Goal: Transaction & Acquisition: Register for event/course

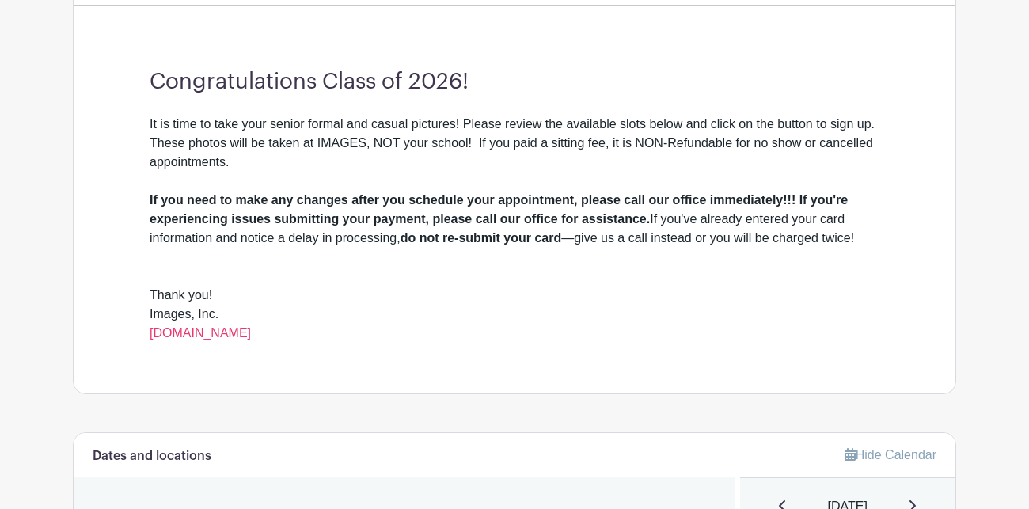
scroll to position [442, 0]
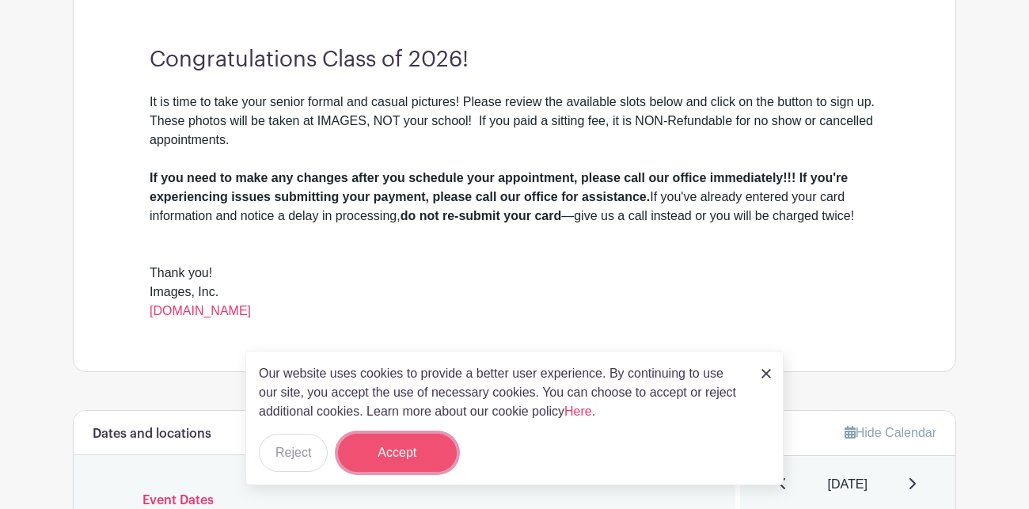
click at [407, 454] on button "Accept" at bounding box center [397, 453] width 119 height 38
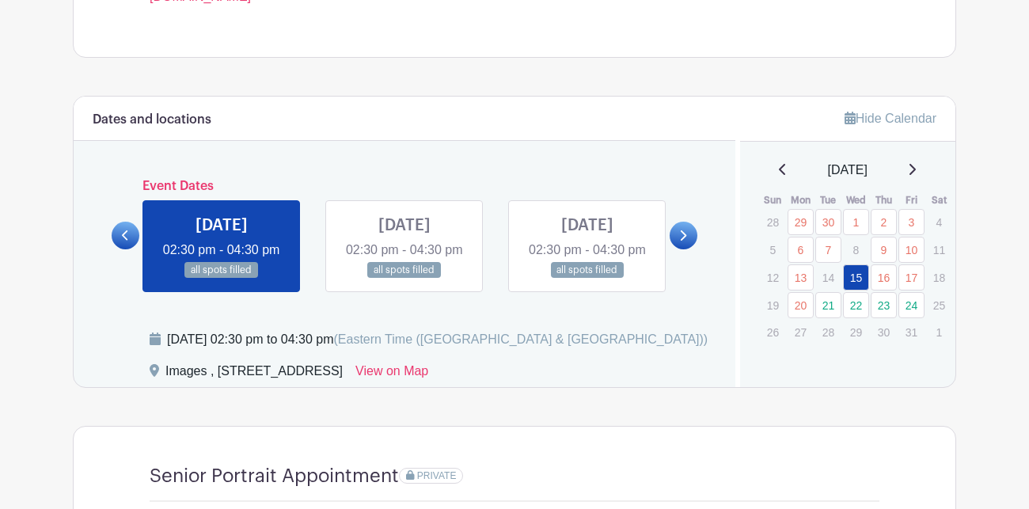
scroll to position [759, 0]
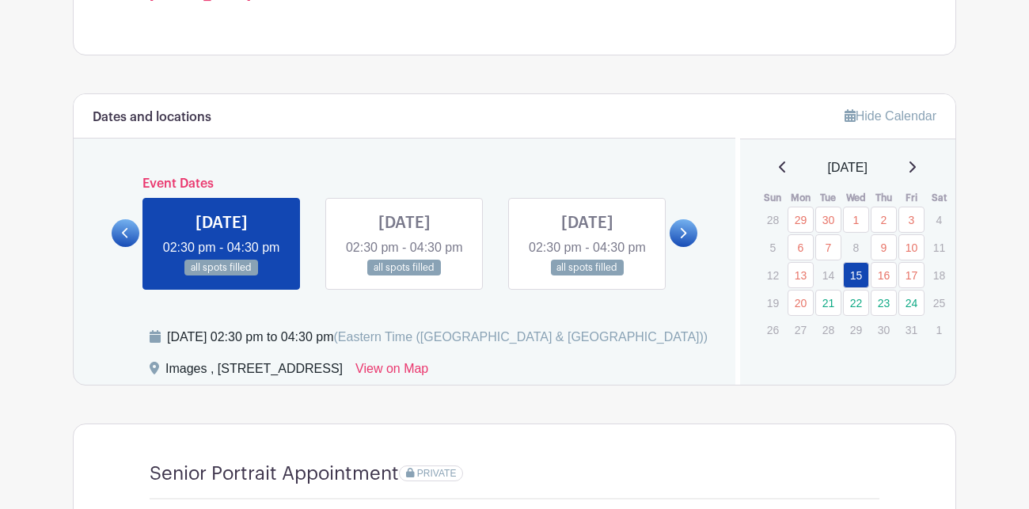
click at [679, 239] on icon at bounding box center [682, 233] width 7 height 12
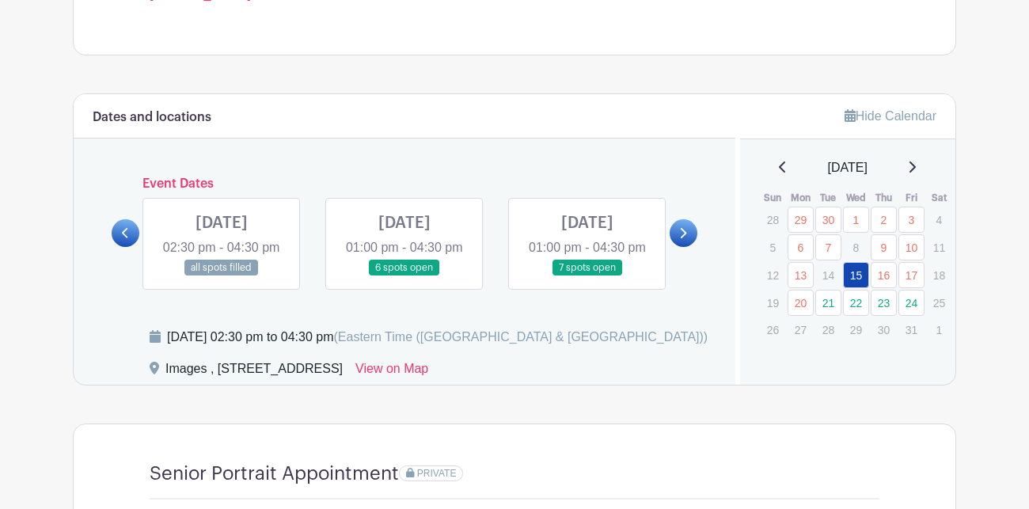
click at [677, 246] on link at bounding box center [683, 233] width 28 height 28
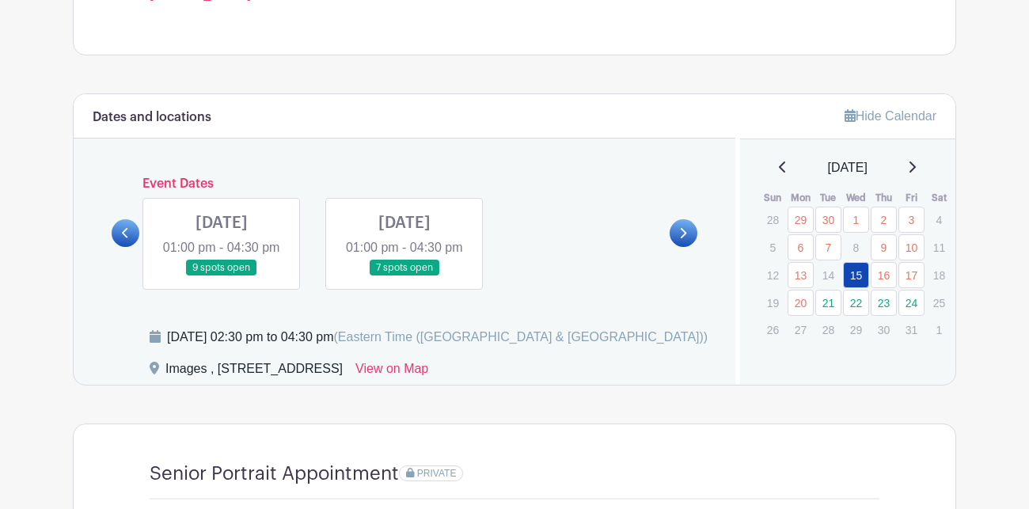
click at [131, 243] on link at bounding box center [126, 233] width 28 height 28
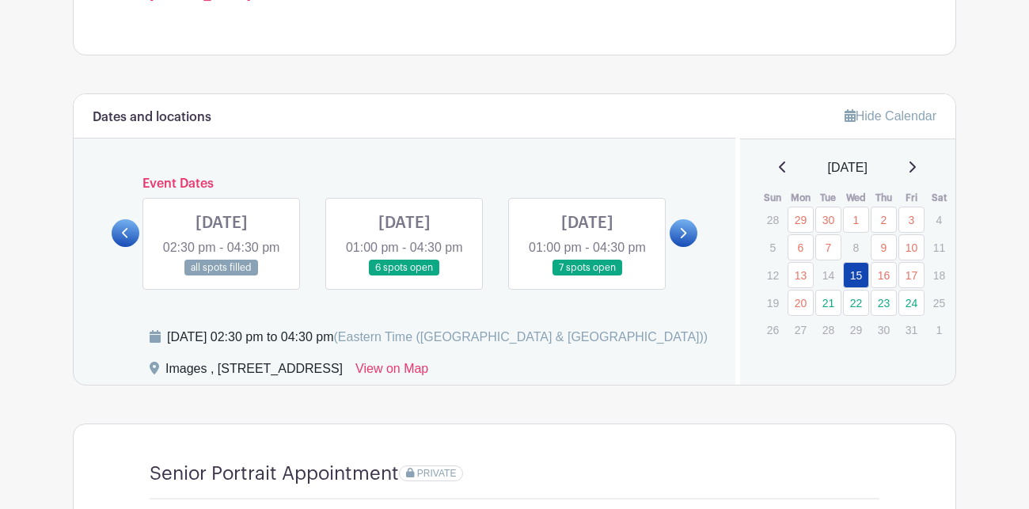
click at [672, 247] on link at bounding box center [683, 233] width 28 height 28
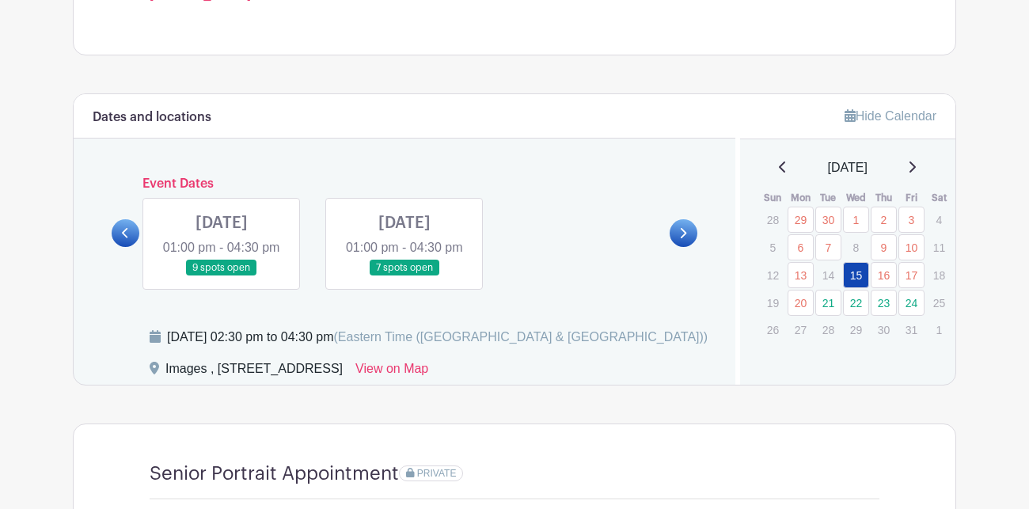
click at [123, 247] on link at bounding box center [126, 233] width 28 height 28
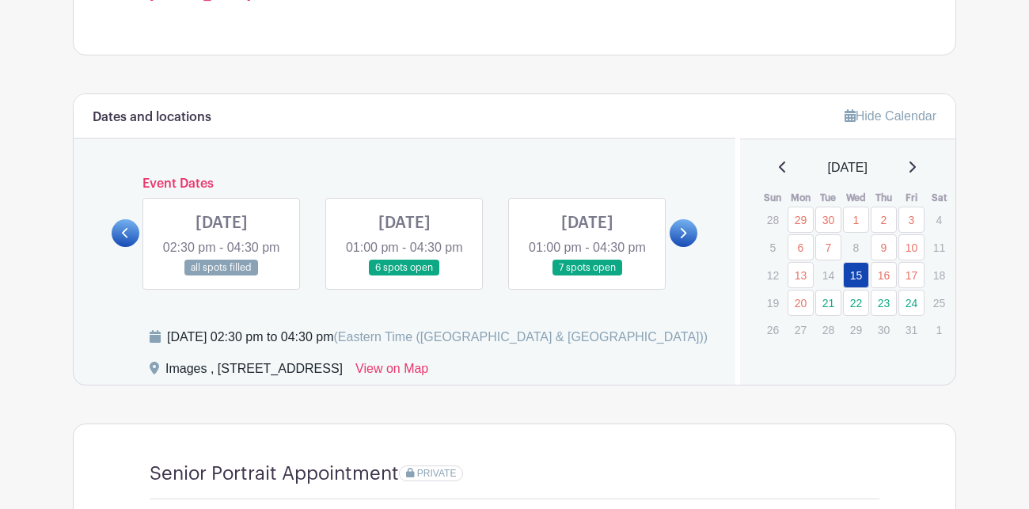
click at [587, 276] on link at bounding box center [587, 276] width 0 height 0
click at [404, 276] on link at bounding box center [404, 276] width 0 height 0
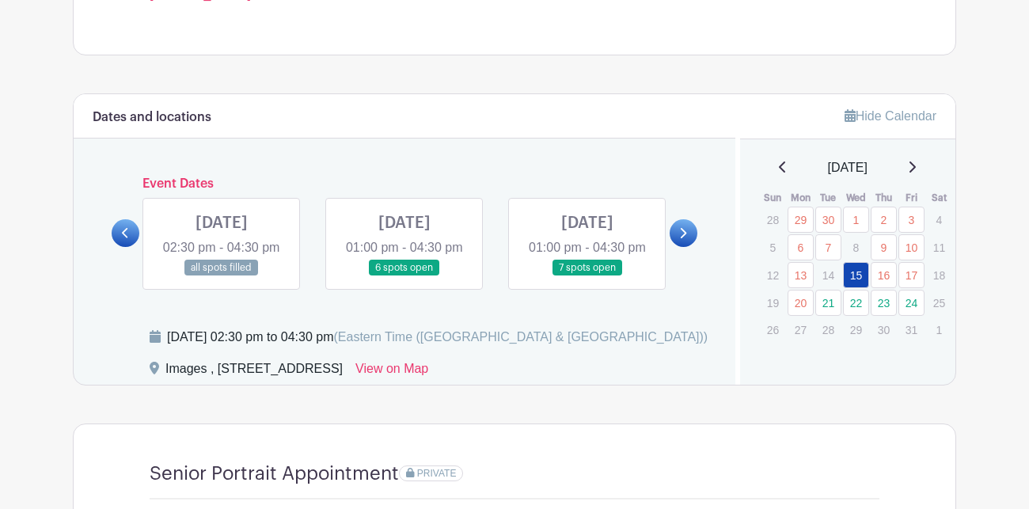
click at [404, 276] on link at bounding box center [404, 276] width 0 height 0
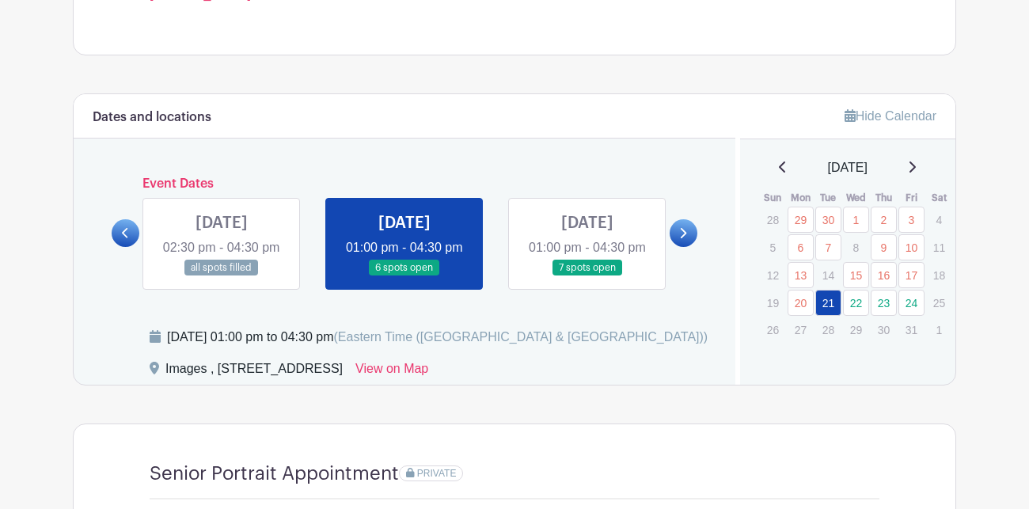
click at [612, 385] on div "Images , [STREET_ADDRESS] View on Map" at bounding box center [433, 371] width 567 height 25
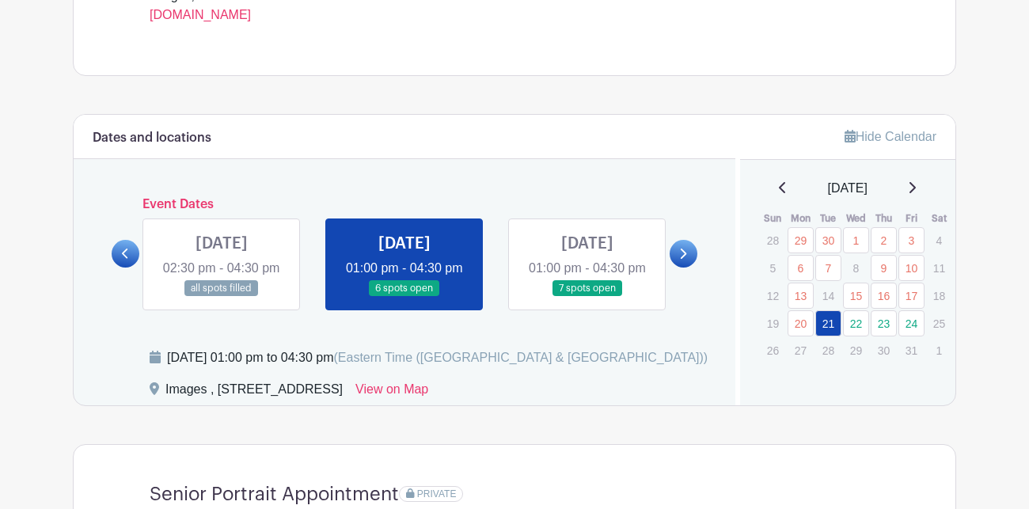
scroll to position [696, 0]
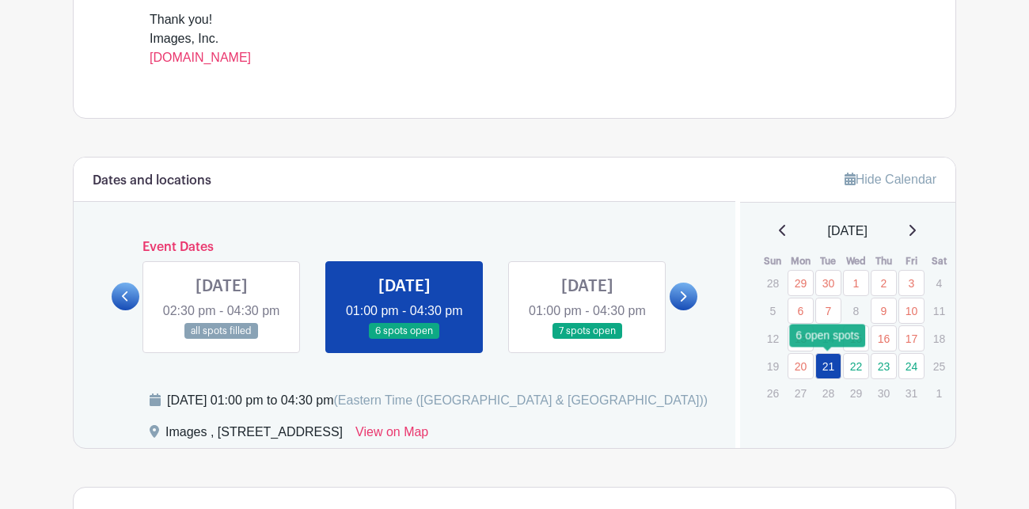
click at [832, 367] on link "21" at bounding box center [828, 366] width 26 height 26
click at [798, 434] on div "Hide Calendar [DATE] Sun Mon Tue Wed Thu Fri Sat 28 29 30 1 2 3 4 5 6 7 8 9 10 …" at bounding box center [845, 302] width 221 height 290
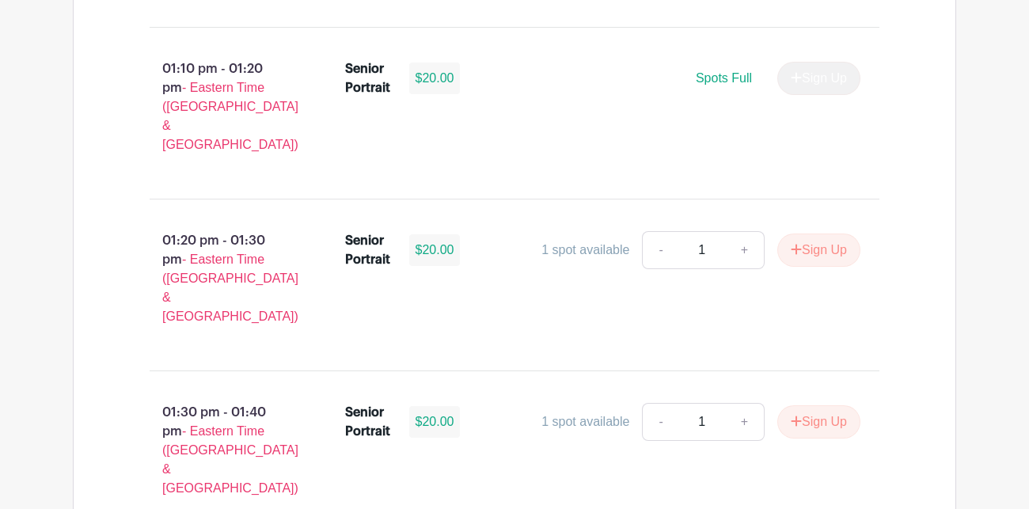
scroll to position [1391, 0]
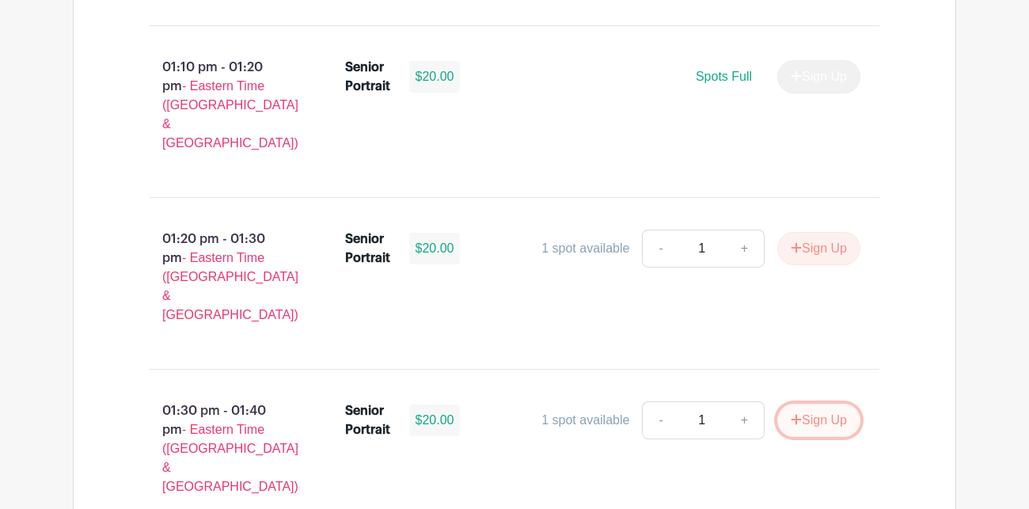
click at [825, 404] on button "Sign Up" at bounding box center [818, 420] width 83 height 33
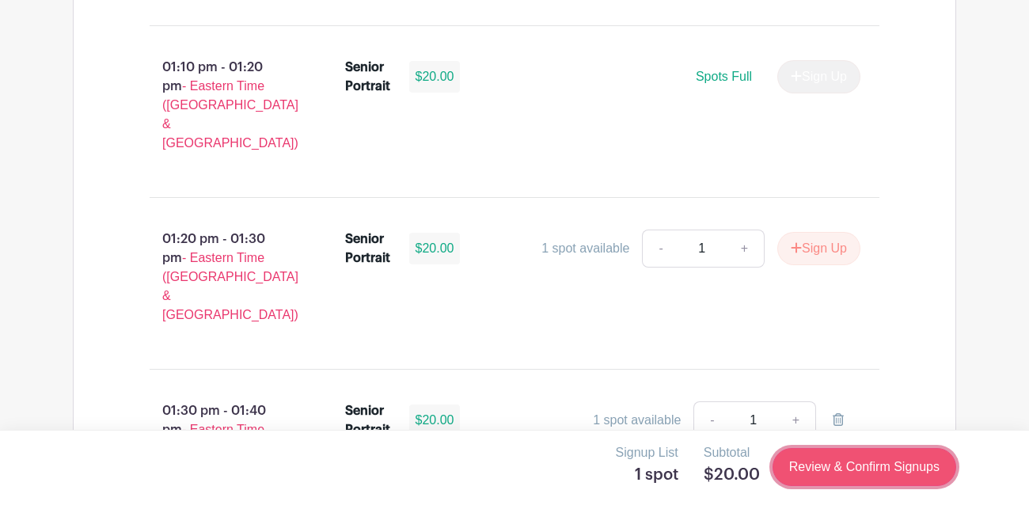
click at [836, 461] on link "Review & Confirm Signups" at bounding box center [864, 467] width 184 height 38
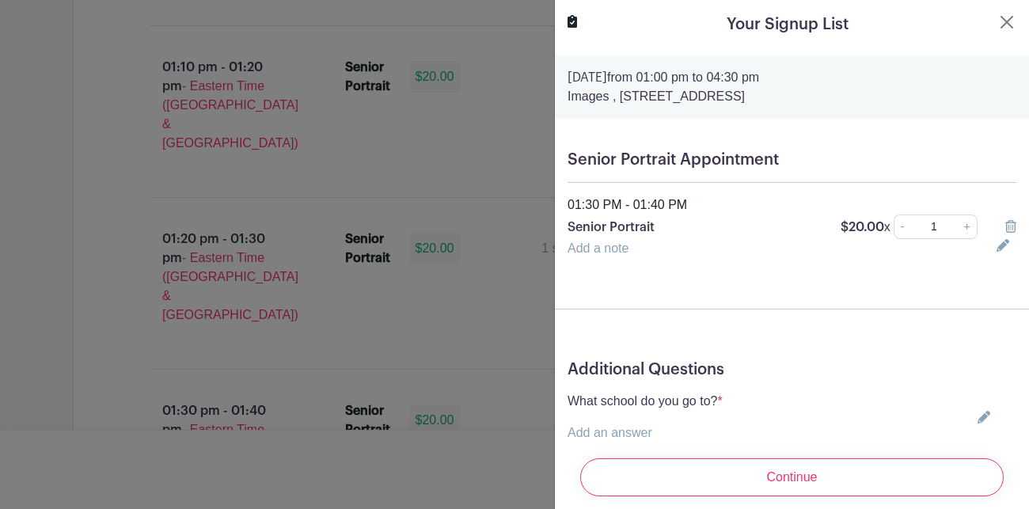
click at [751, 432] on div "What school do you go to? * Add an answer Choose your answer [GEOGRAPHIC_DATA] …" at bounding box center [791, 417] width 449 height 51
click at [748, 428] on div "What school do you go to? * Add an answer Choose your answer [GEOGRAPHIC_DATA] …" at bounding box center [791, 417] width 449 height 51
click at [984, 417] on icon at bounding box center [983, 417] width 13 height 13
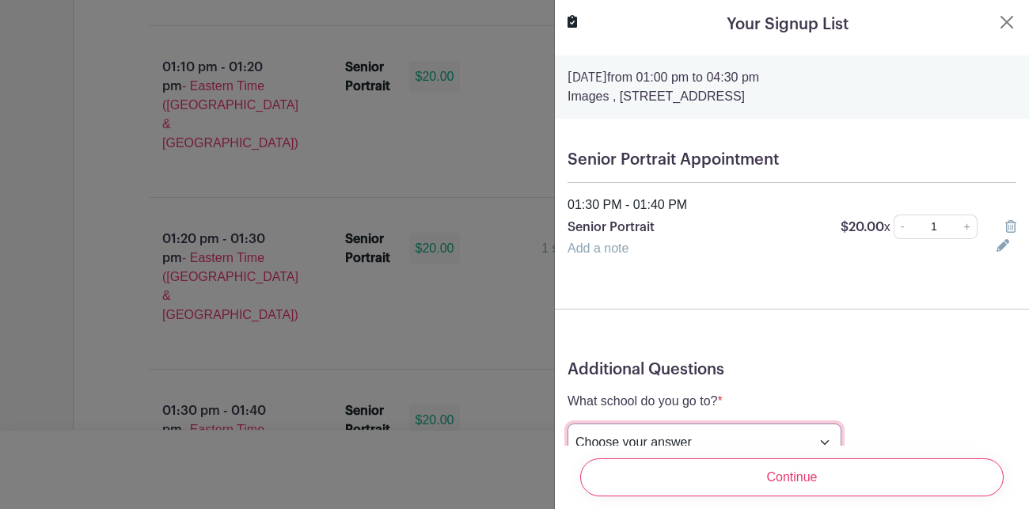
click at [726, 433] on select "Choose your answer [GEOGRAPHIC_DATA] High [PERSON_NAME] High [PERSON_NAME] High…" at bounding box center [704, 442] width 274 height 38
select select "3946"
click at [567, 423] on select "Choose your answer [GEOGRAPHIC_DATA] High [PERSON_NAME] High [PERSON_NAME] High…" at bounding box center [704, 442] width 274 height 38
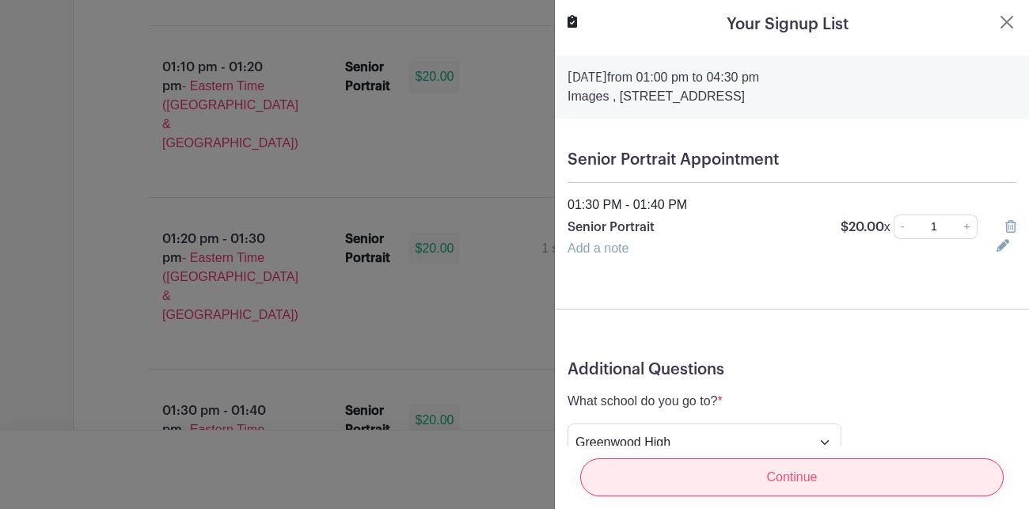
click at [700, 491] on input "Continue" at bounding box center [791, 477] width 423 height 38
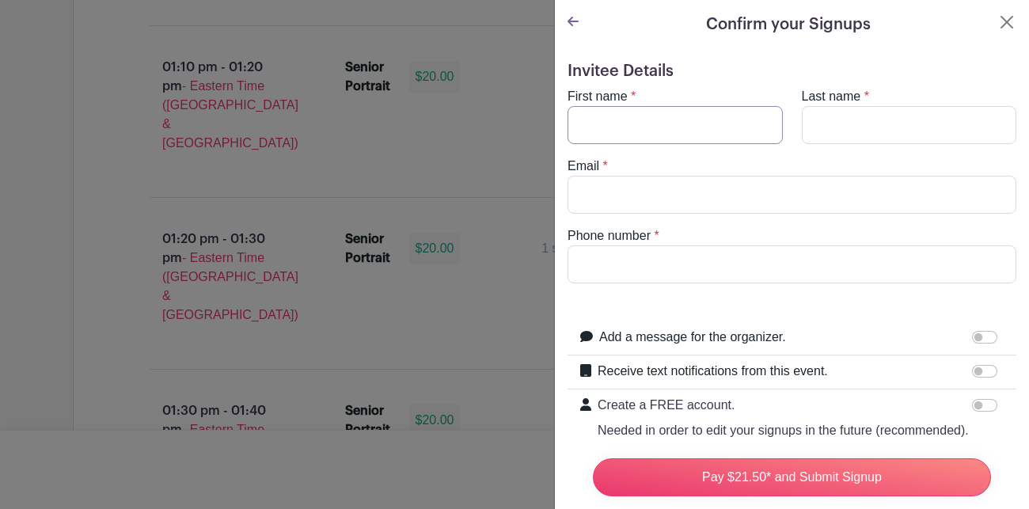
click at [686, 126] on input "First name" at bounding box center [674, 125] width 215 height 38
type input "jymiyah"
type input "price"
type input "[EMAIL_ADDRESS]"
type input "8643777957"
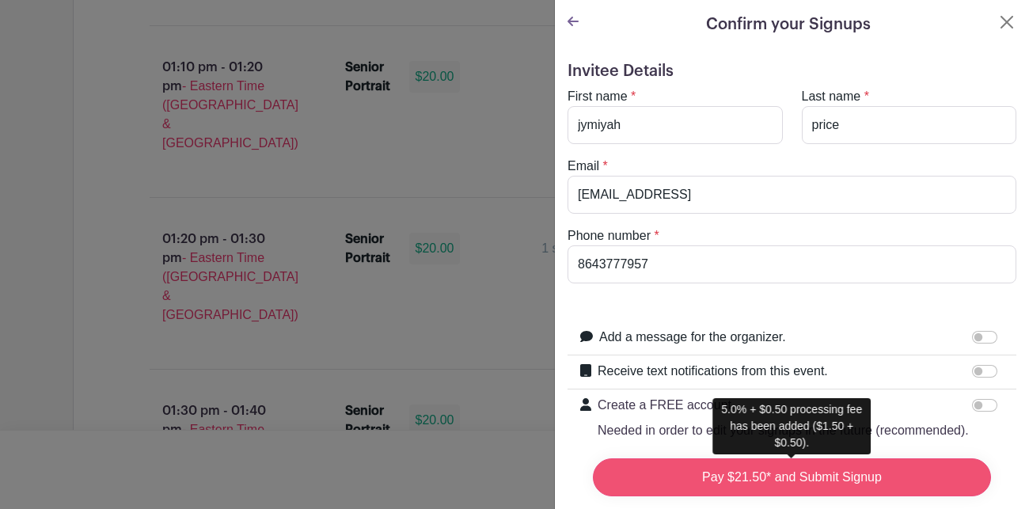
click at [732, 489] on input "Pay $21.50* and Submit Signup" at bounding box center [792, 477] width 398 height 38
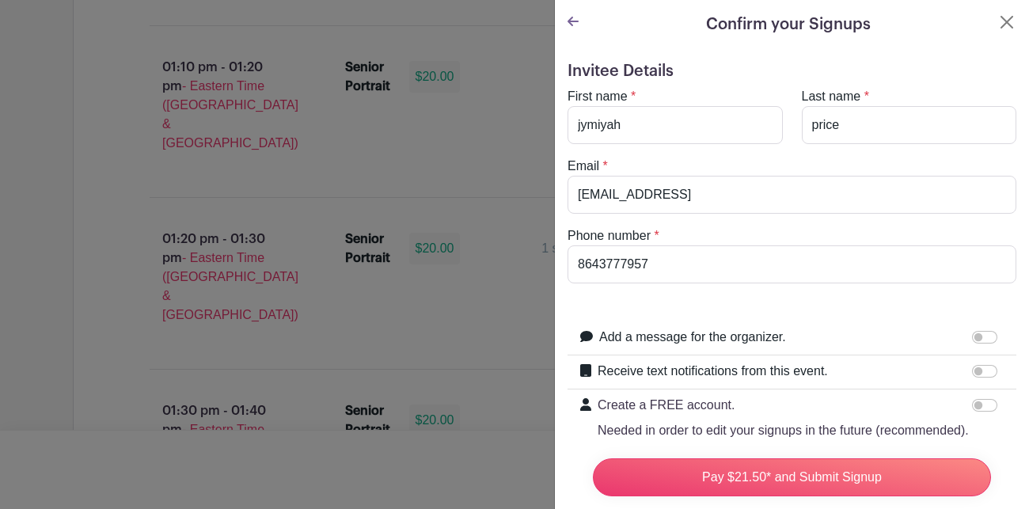
click at [817, 317] on form "Invitee Details First name * [GEOGRAPHIC_DATA] Last name * price Email * [EMAIL…" at bounding box center [791, 356] width 449 height 589
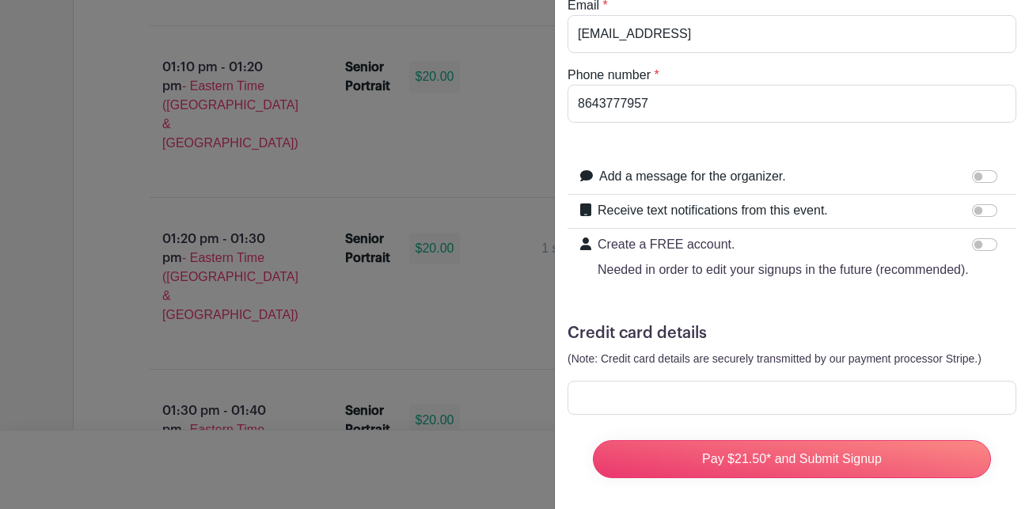
scroll to position [166, 0]
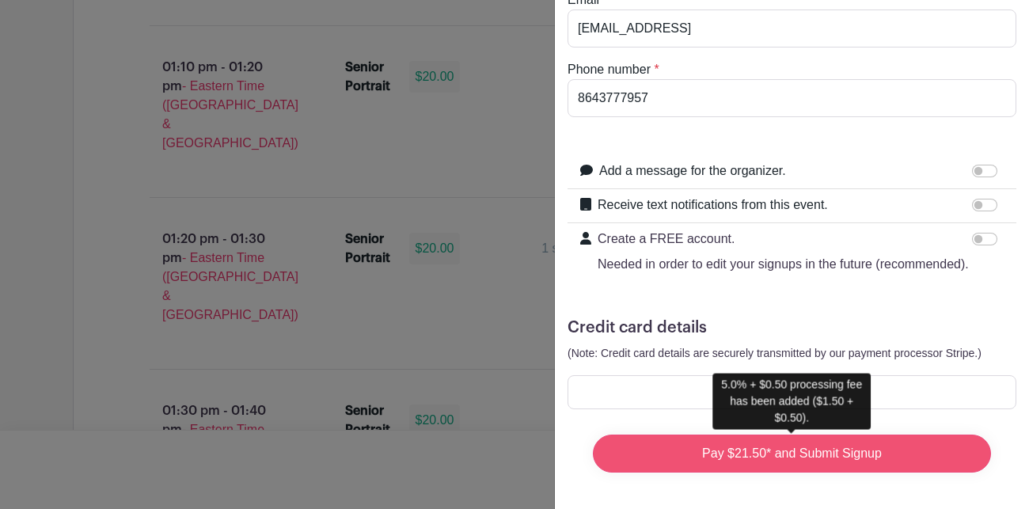
click at [798, 449] on input "Pay $21.50* and Submit Signup" at bounding box center [792, 453] width 398 height 38
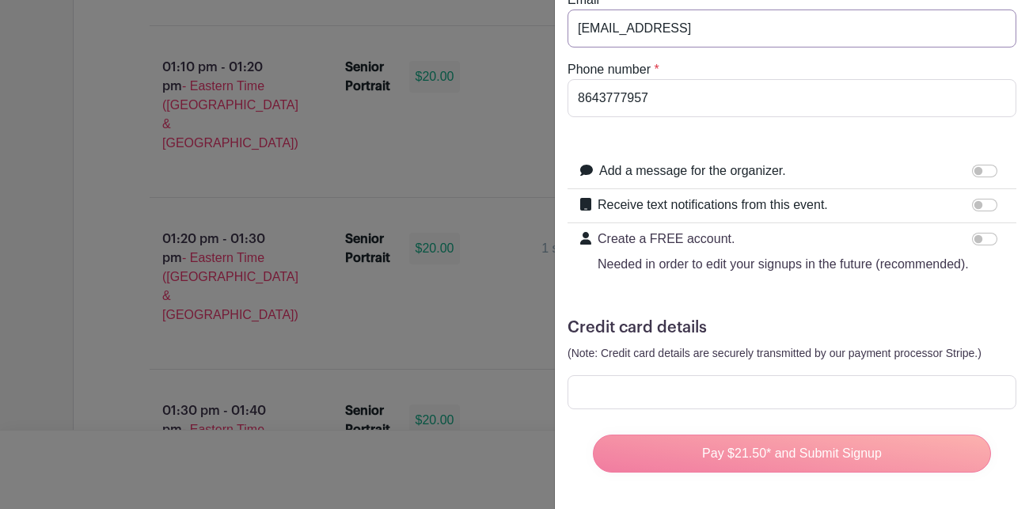
click at [730, 30] on input "[EMAIL_ADDRESS]" at bounding box center [791, 28] width 449 height 38
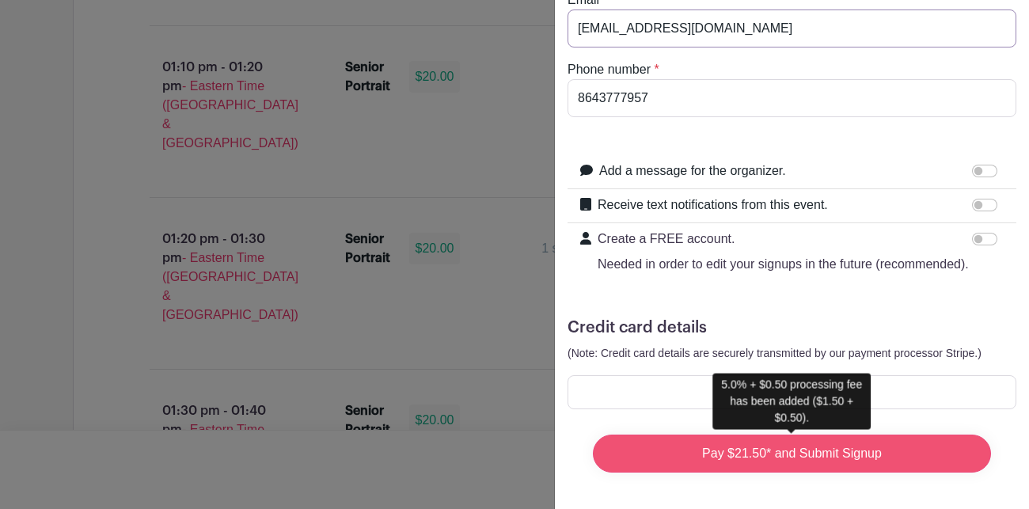
type input "[EMAIL_ADDRESS][DOMAIN_NAME]"
click at [715, 443] on input "Pay $21.50* and Submit Signup" at bounding box center [792, 453] width 398 height 38
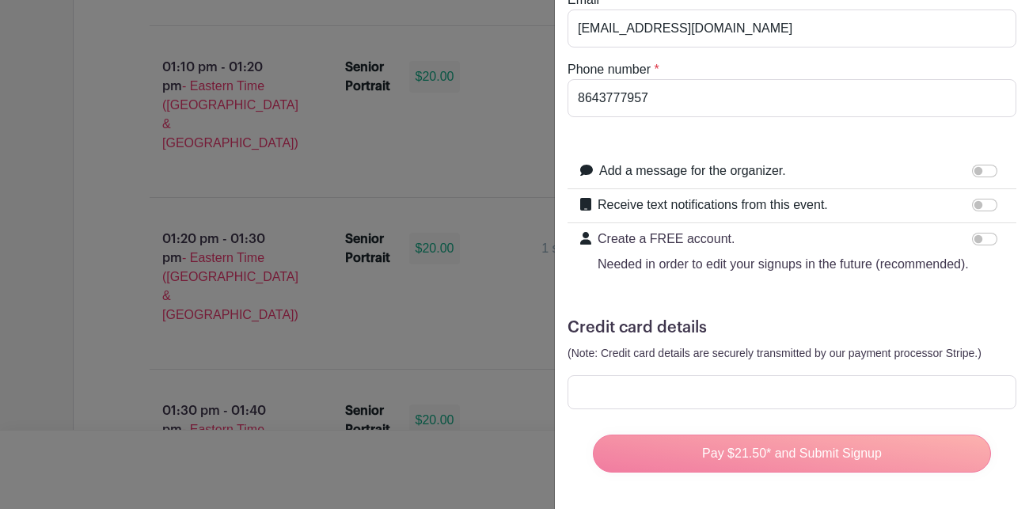
click at [744, 455] on div "Pay $21.50* and Submit Signup" at bounding box center [791, 453] width 423 height 63
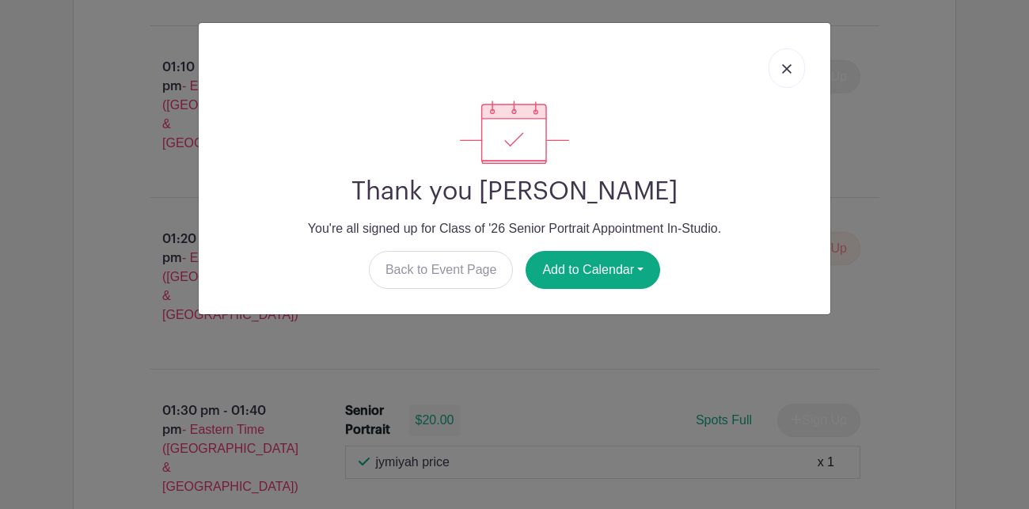
click at [783, 66] on img at bounding box center [786, 68] width 9 height 9
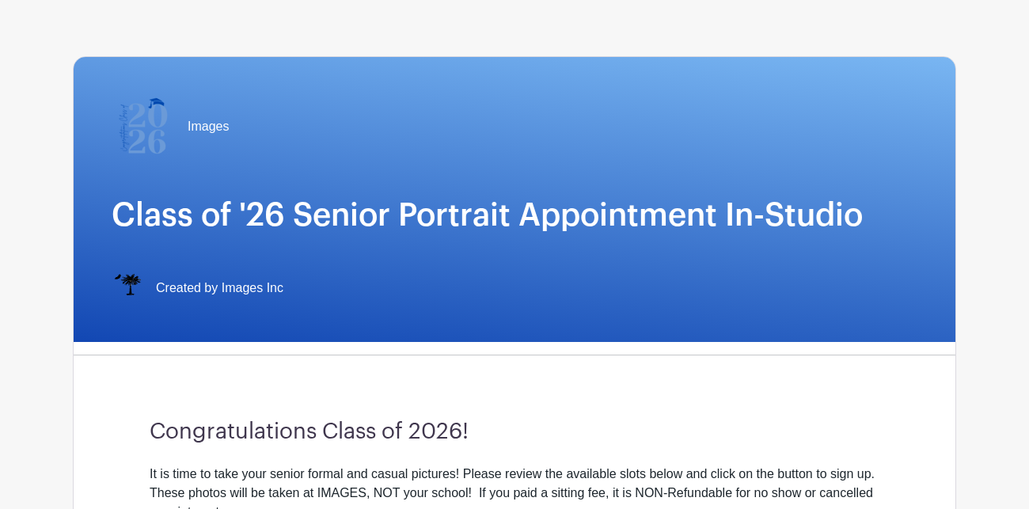
scroll to position [63, 0]
